Goal: Task Accomplishment & Management: Use online tool/utility

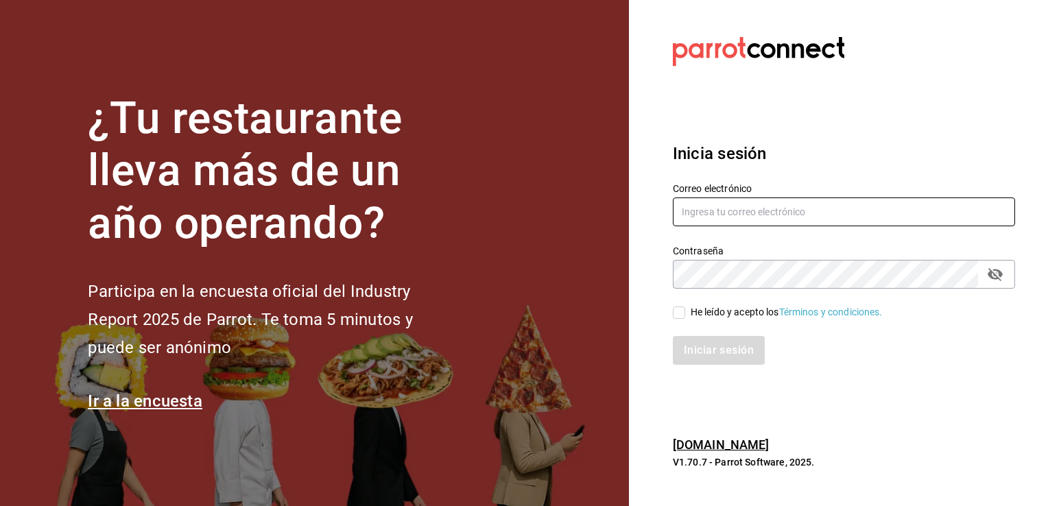
type input "[PERSON_NAME][EMAIL_ADDRESS][DOMAIN_NAME]"
click at [683, 314] on input "He leído y acepto los Términos y condiciones." at bounding box center [679, 313] width 12 height 12
checkbox input "true"
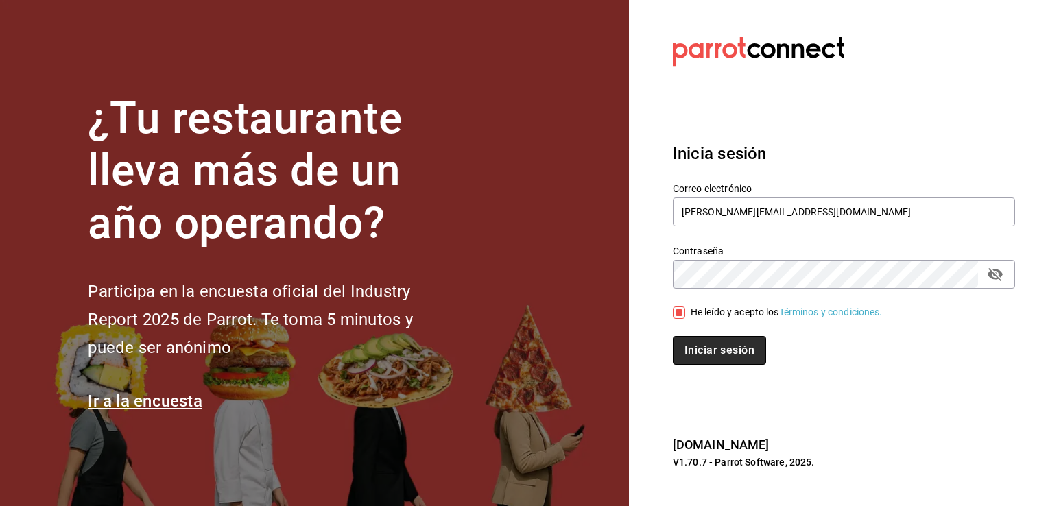
click at [727, 348] on button "Iniciar sesión" at bounding box center [719, 350] width 93 height 29
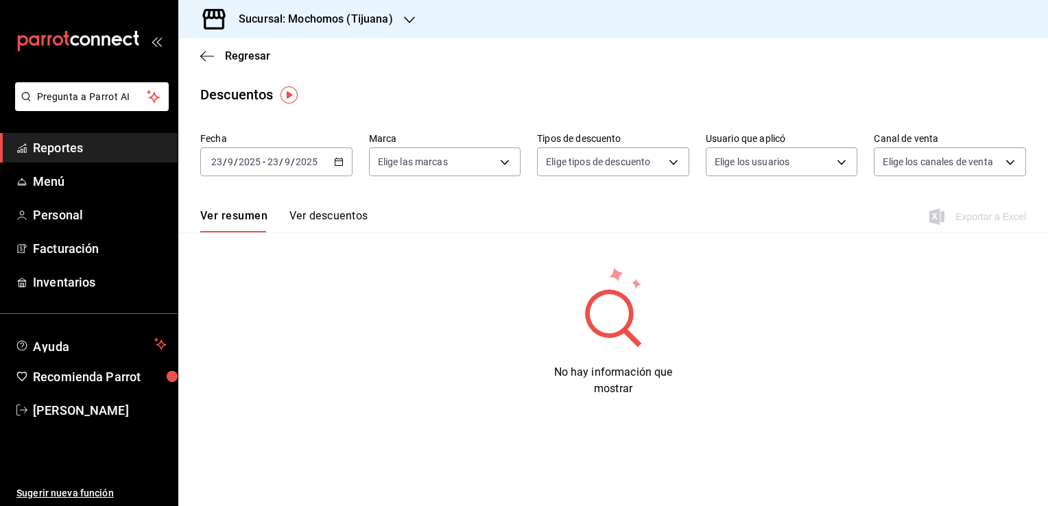
click at [401, 25] on div "Sucursal: Mochomos (Tijuana)" at bounding box center [304, 19] width 231 height 38
click at [329, 89] on div "Animal (Tijuana)" at bounding box center [281, 90] width 184 height 14
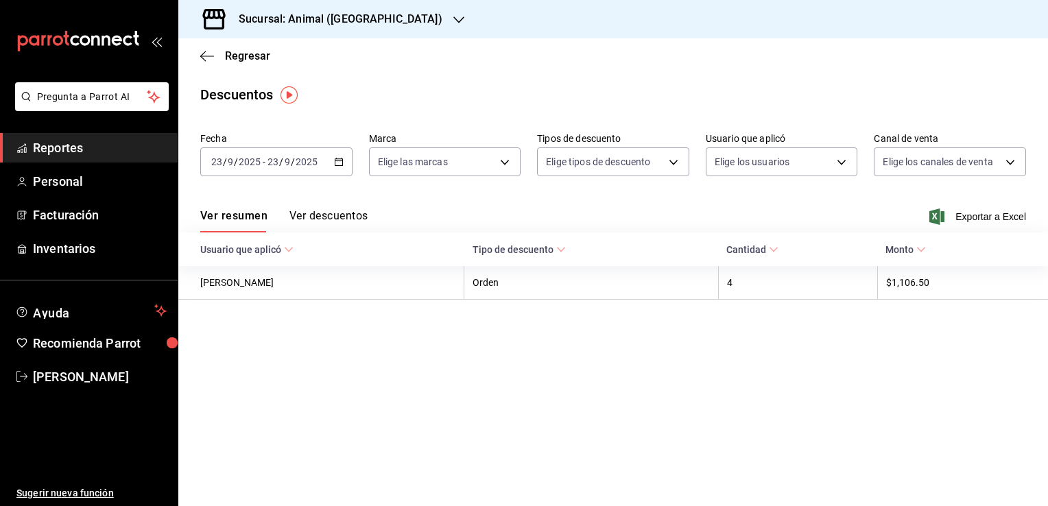
click at [342, 160] on icon "button" at bounding box center [339, 162] width 10 height 10
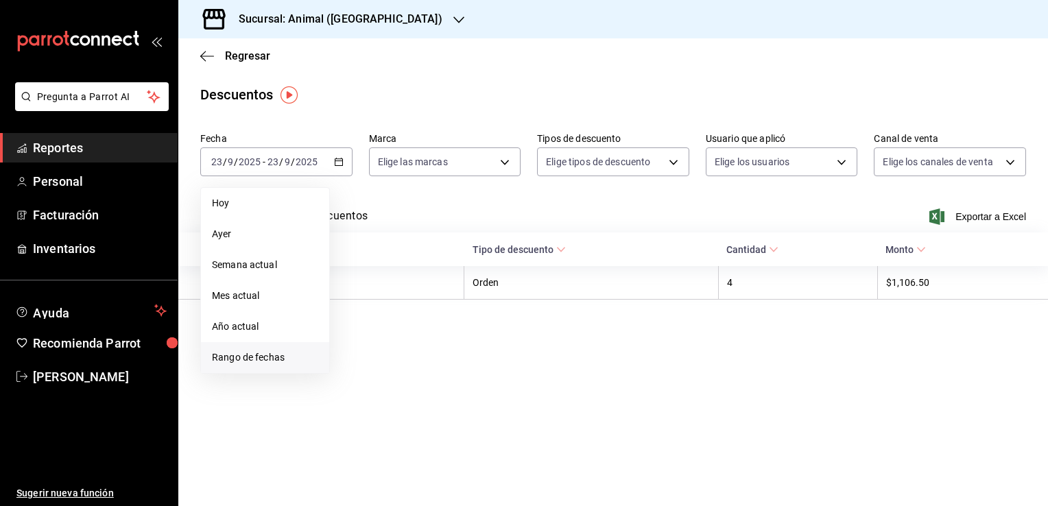
click at [292, 353] on span "Rango de fechas" at bounding box center [265, 358] width 106 height 14
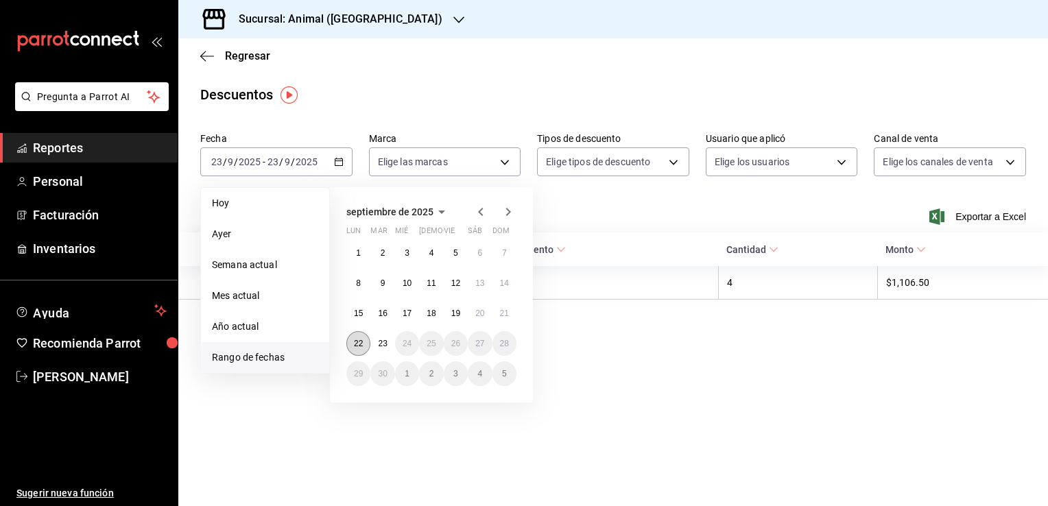
click at [364, 347] on button "22" at bounding box center [358, 343] width 24 height 25
click at [374, 349] on button "23" at bounding box center [382, 343] width 24 height 25
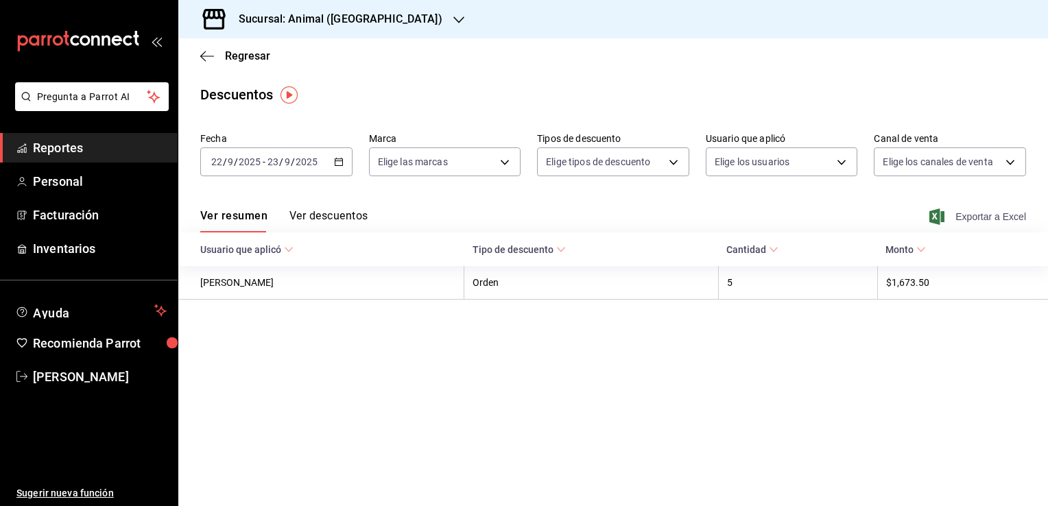
click at [982, 220] on span "Exportar a Excel" at bounding box center [979, 217] width 94 height 16
click at [225, 51] on span "Regresar" at bounding box center [247, 55] width 45 height 13
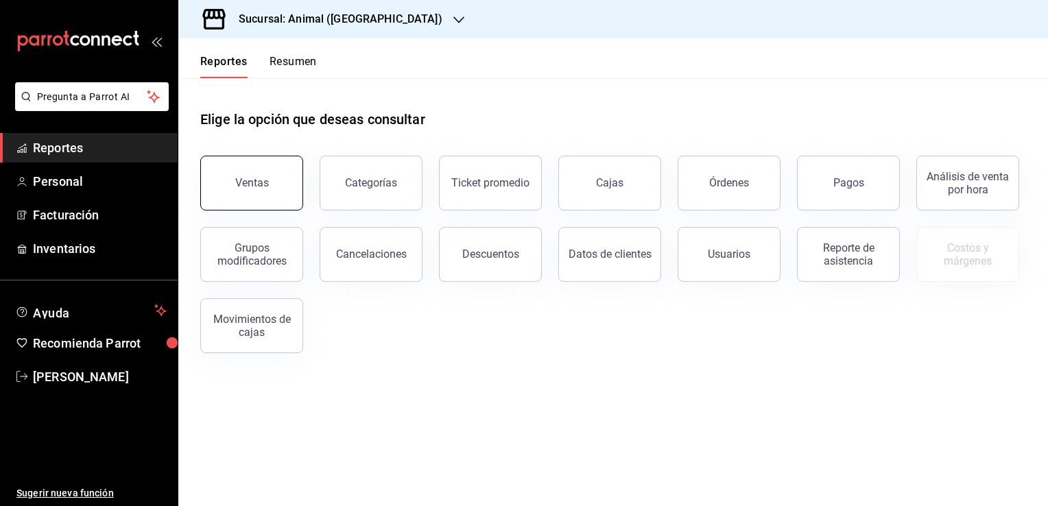
click at [261, 185] on div "Ventas" at bounding box center [252, 182] width 34 height 13
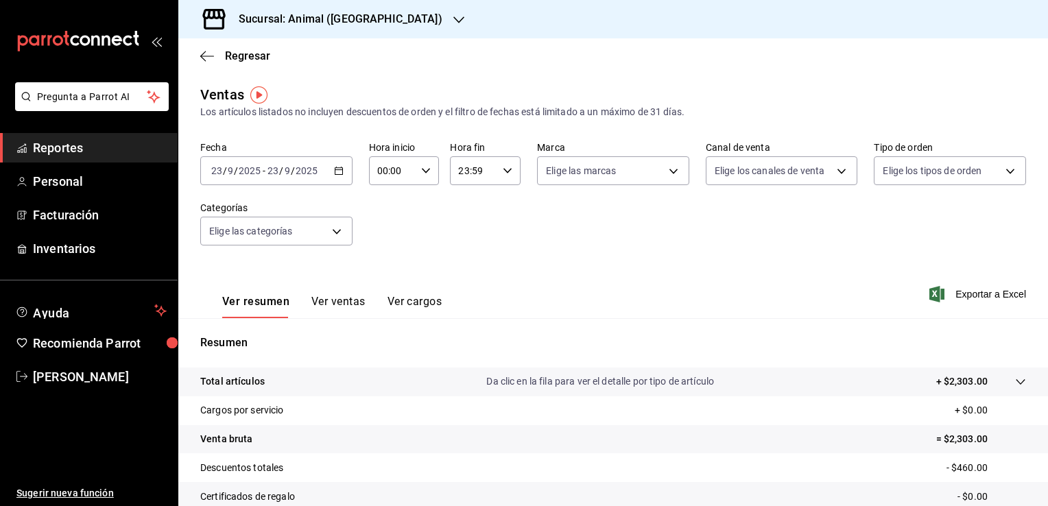
click at [338, 172] on icon "button" at bounding box center [339, 171] width 10 height 10
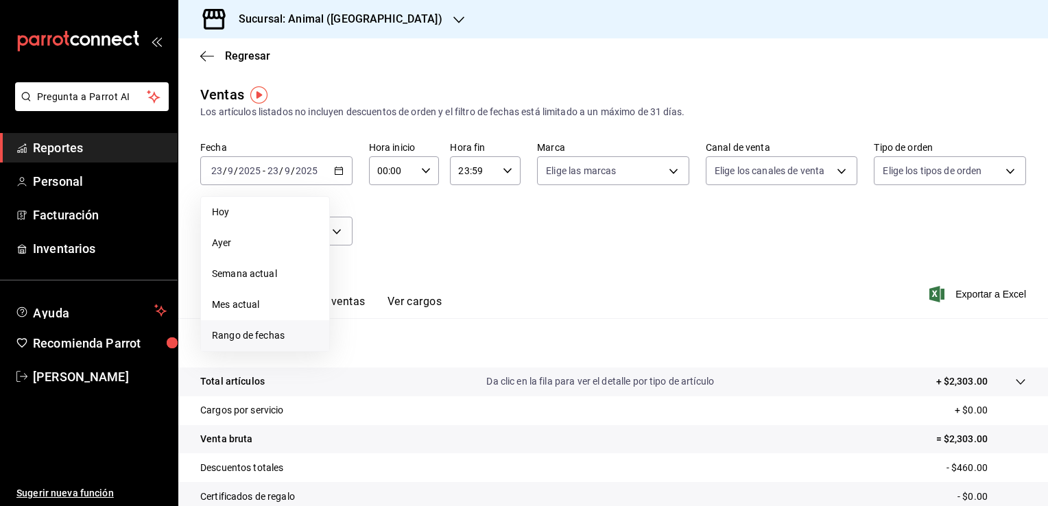
click at [294, 330] on span "Rango de fechas" at bounding box center [265, 336] width 106 height 14
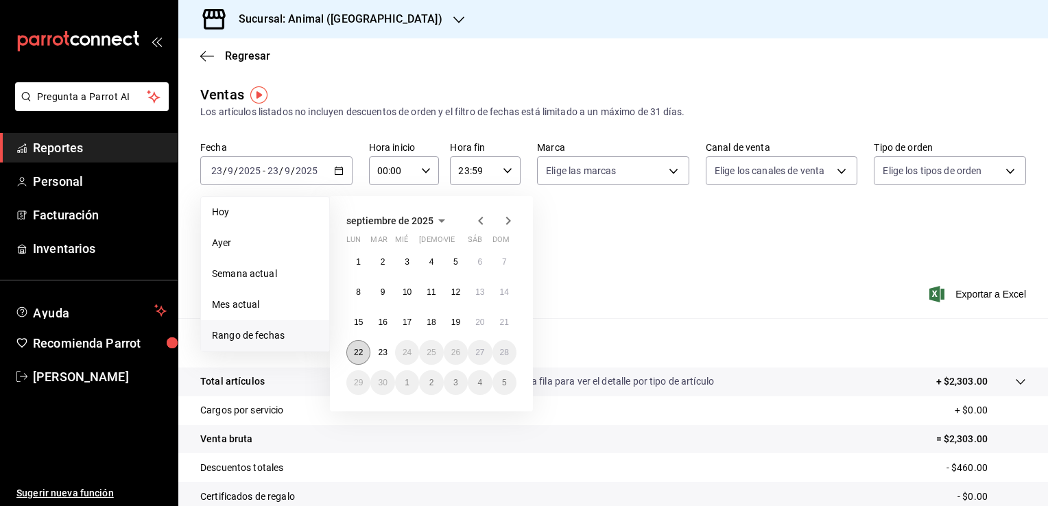
click at [355, 357] on button "22" at bounding box center [358, 352] width 24 height 25
click at [373, 353] on button "23" at bounding box center [382, 352] width 24 height 25
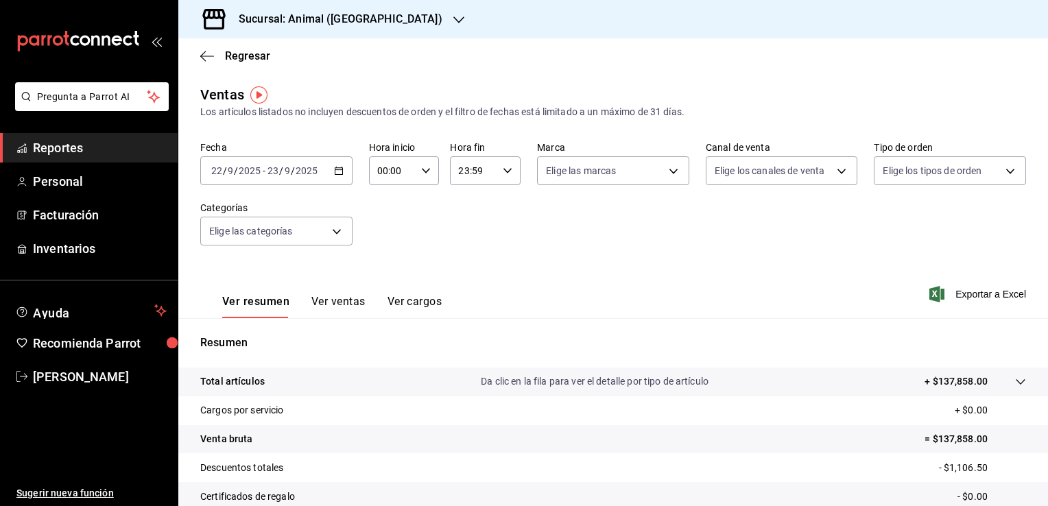
click at [423, 172] on icon "button" at bounding box center [426, 171] width 10 height 10
click at [384, 269] on span "02" at bounding box center [384, 271] width 13 height 11
type input "02:00"
click at [384, 279] on span "04" at bounding box center [384, 282] width 13 height 11
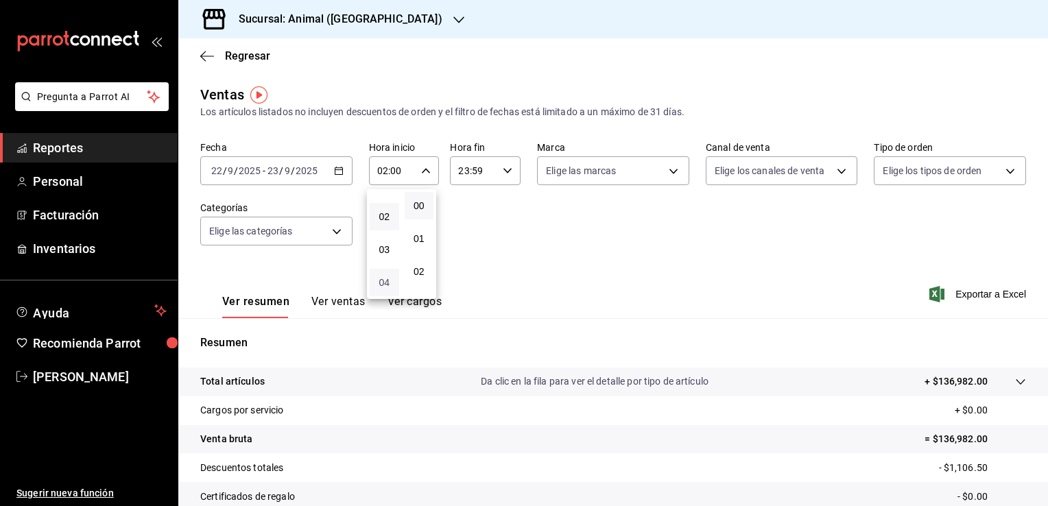
type input "04:00"
click at [506, 169] on div at bounding box center [524, 253] width 1048 height 506
click at [504, 172] on \(Stroke\) "button" at bounding box center [508, 170] width 8 height 5
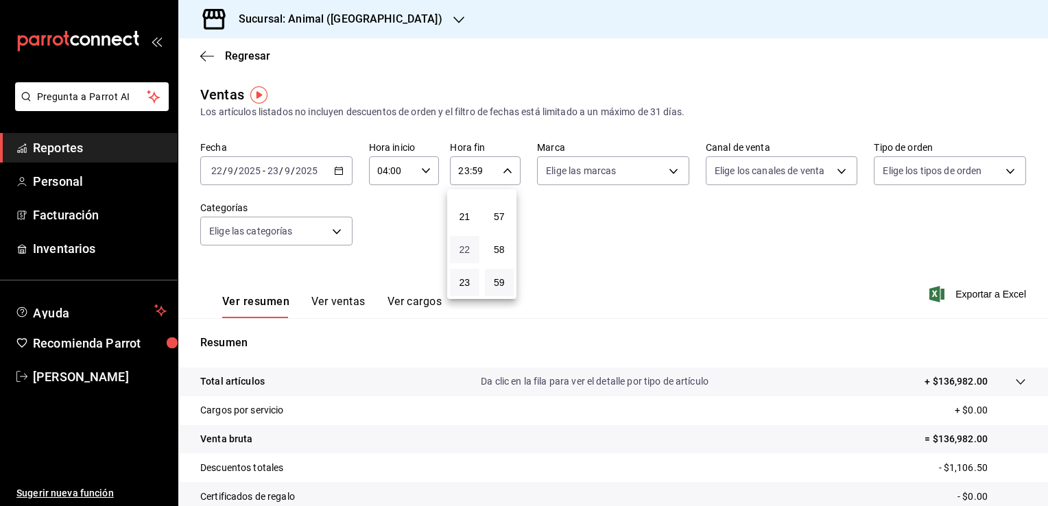
click at [462, 250] on span "22" at bounding box center [464, 249] width 13 height 11
type input "22:59"
click at [462, 250] on span "04" at bounding box center [464, 247] width 13 height 11
click at [495, 217] on span "57" at bounding box center [499, 216] width 13 height 11
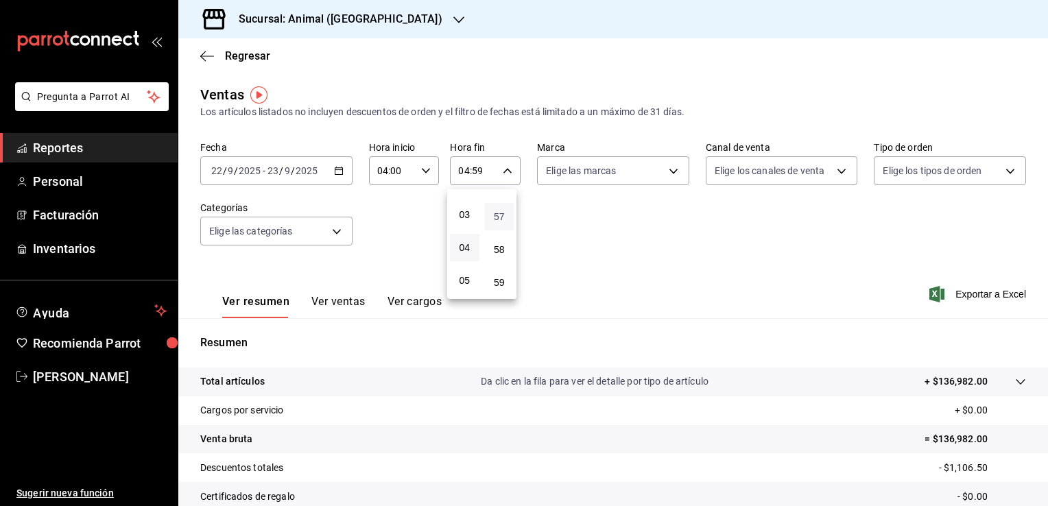
type input "04:57"
click at [497, 206] on span "00" at bounding box center [499, 205] width 13 height 11
type input "04:00"
click at [631, 264] on div at bounding box center [524, 253] width 1048 height 506
click at [948, 292] on span "Exportar a Excel" at bounding box center [979, 294] width 94 height 16
